Goal: Task Accomplishment & Management: Complete application form

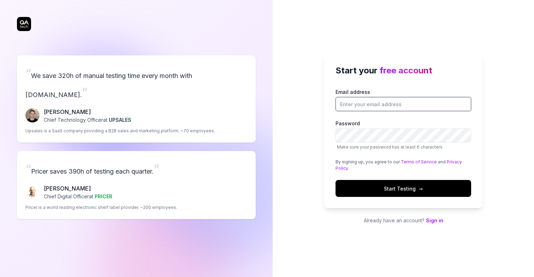
click at [364, 105] on input "Email address" at bounding box center [403, 104] width 136 height 14
click at [357, 105] on input "pipefinab@gmail.com" at bounding box center [403, 104] width 136 height 14
type input "gabriel@pipefin.com"
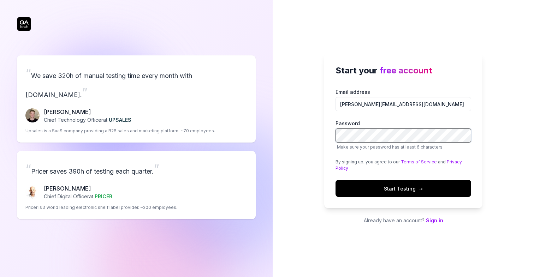
click at [335, 143] on div at bounding box center [335, 143] width 0 height 0
click at [397, 183] on button "Start Testing →" at bounding box center [403, 188] width 136 height 17
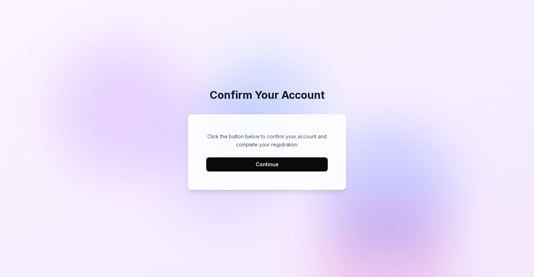
click at [246, 166] on button "Continue" at bounding box center [266, 164] width 121 height 14
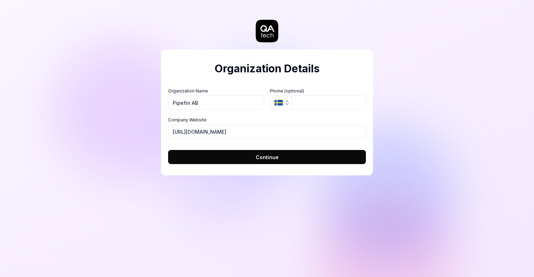
type input "Pipefin AB"
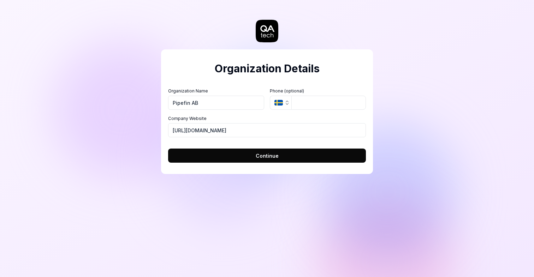
click at [248, 154] on button "Continue" at bounding box center [267, 156] width 198 height 14
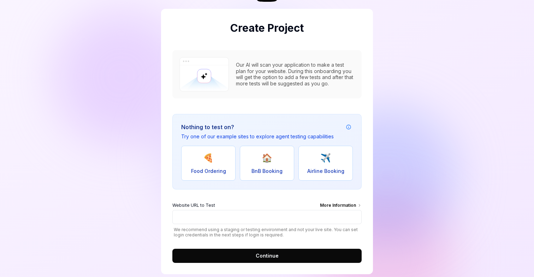
scroll to position [52, 0]
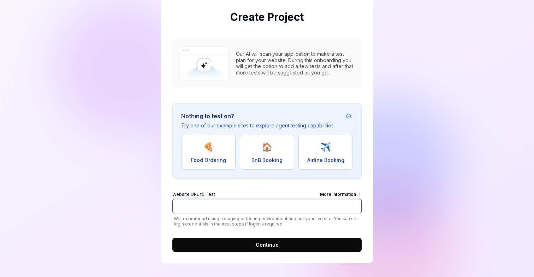
click at [227, 207] on input "Website URL to Test More Information" at bounding box center [266, 206] width 189 height 14
type input "[URL][DOMAIN_NAME]"
click at [252, 207] on input "[URL][DOMAIN_NAME]" at bounding box center [266, 206] width 189 height 14
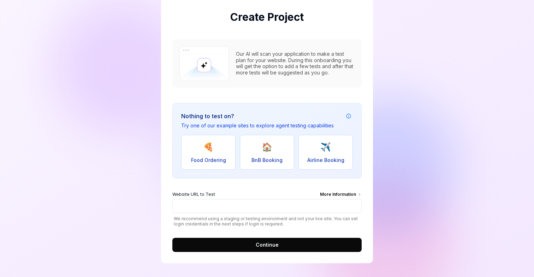
click at [405, 116] on div "Create Project Our AI will scan your application to make a test plan for your w…" at bounding box center [267, 112] width 534 height 329
